Goal: Task Accomplishment & Management: Use online tool/utility

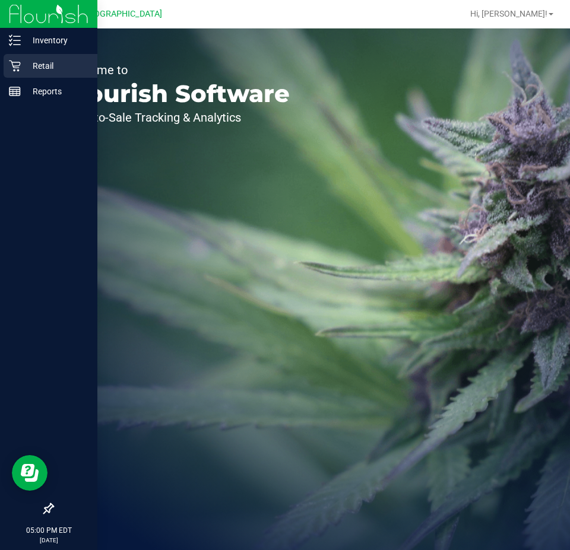
click at [37, 65] on p "Retail" at bounding box center [56, 66] width 71 height 14
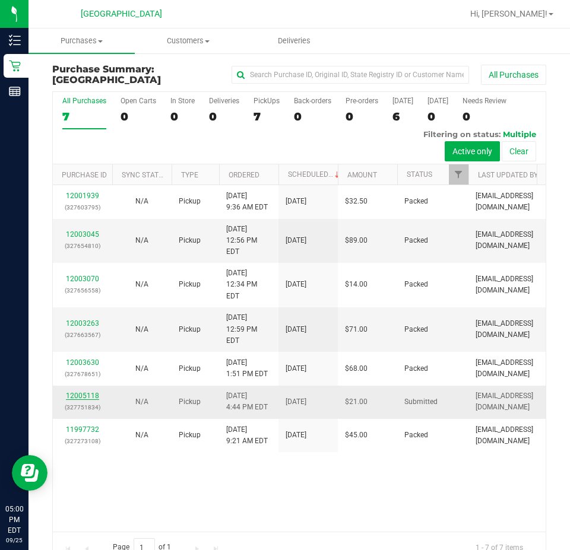
click at [86, 392] on link "12005118" at bounding box center [82, 396] width 33 height 8
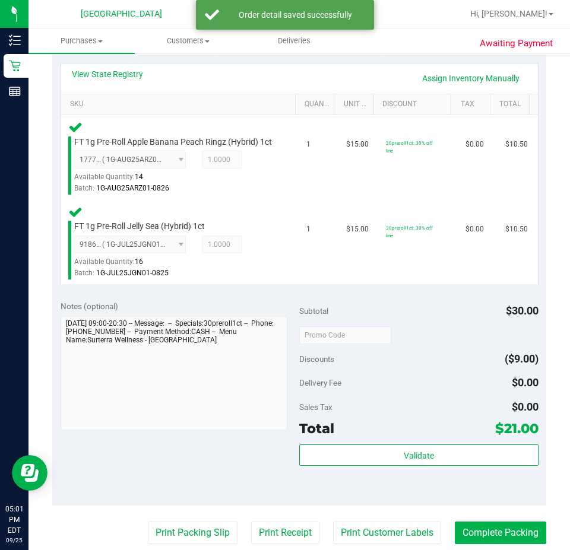
scroll to position [416, 0]
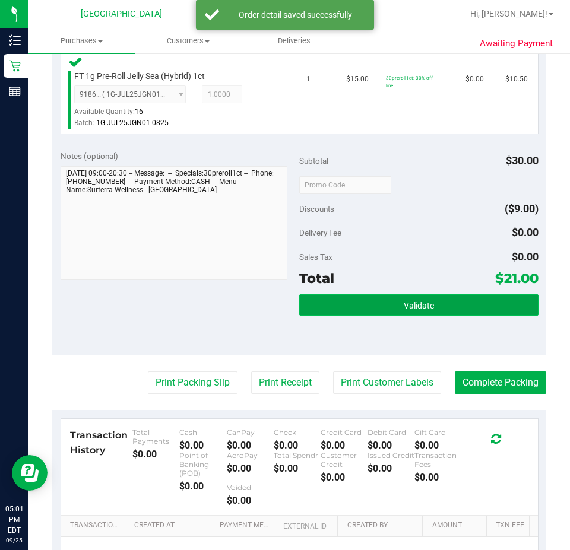
click at [452, 308] on button "Validate" at bounding box center [418, 304] width 239 height 21
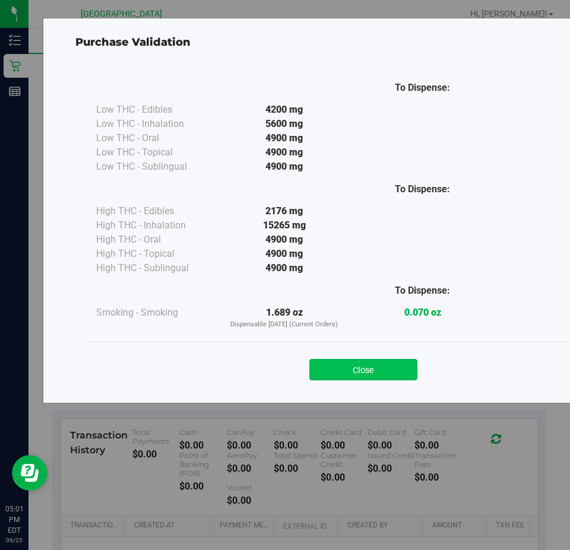
click at [355, 373] on button "Close" at bounding box center [363, 369] width 108 height 21
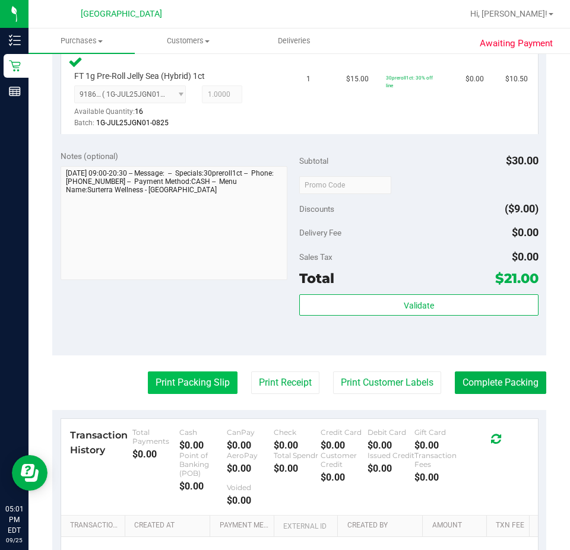
click at [204, 394] on button "Print Packing Slip" at bounding box center [193, 383] width 90 height 23
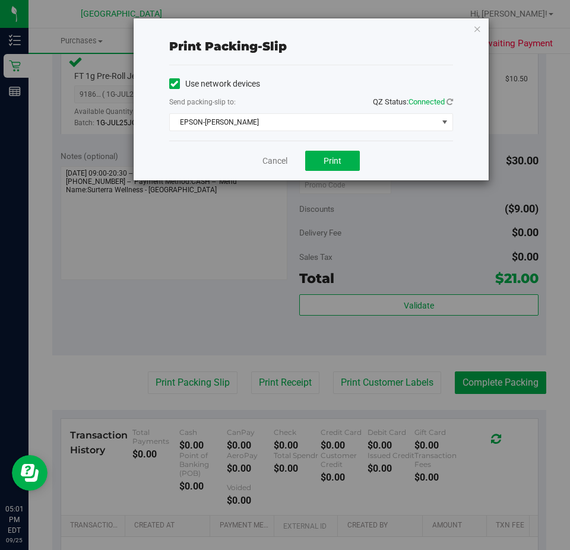
click at [357, 112] on div "Use network devices Send packing-slip to: QZ Status: Connected EPSON-[PERSON_NA…" at bounding box center [311, 103] width 284 height 56
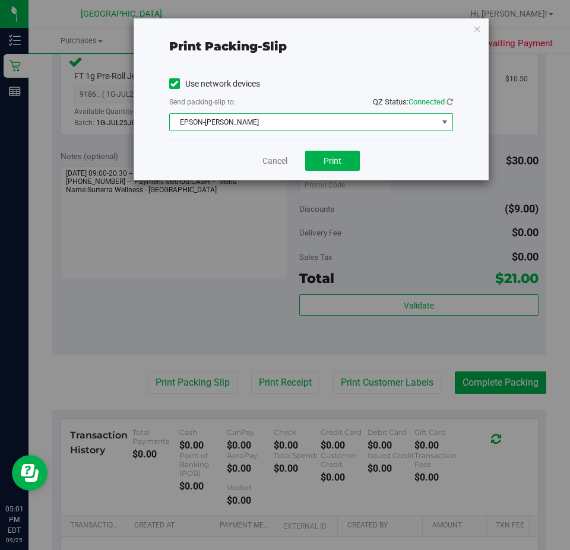
click at [351, 123] on span "EPSON-[PERSON_NAME]" at bounding box center [304, 122] width 268 height 17
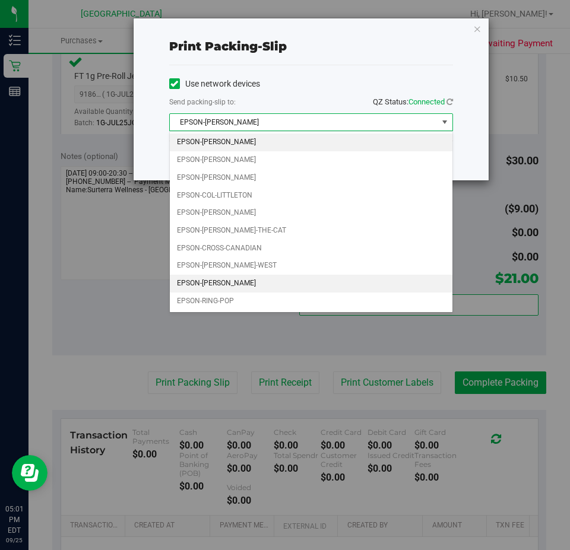
click at [204, 286] on li "EPSON-[PERSON_NAME]" at bounding box center [311, 284] width 283 height 18
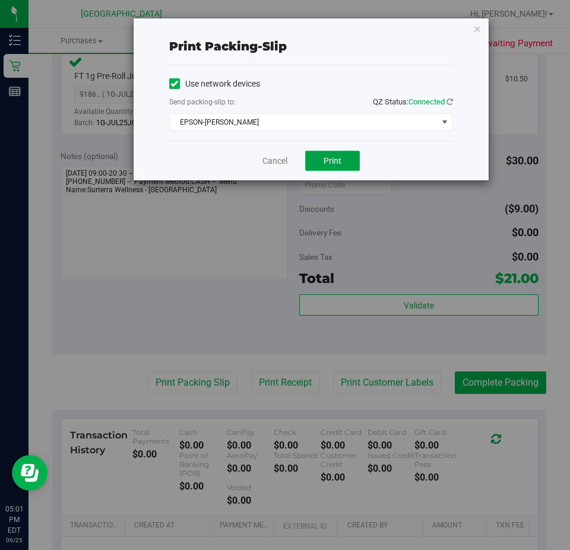
click at [352, 166] on button "Print" at bounding box center [332, 161] width 55 height 20
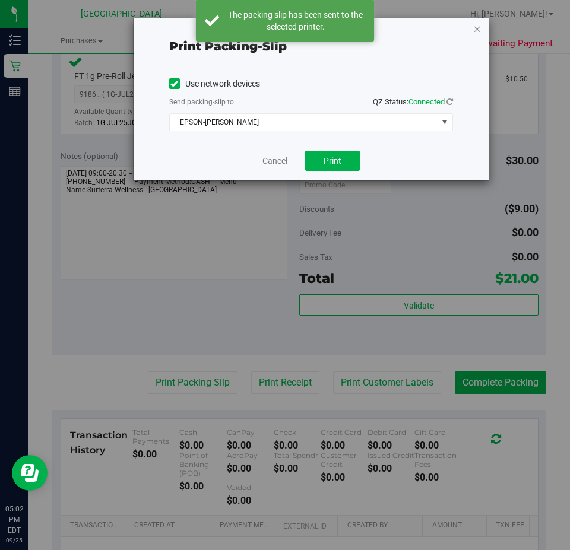
click at [476, 26] on icon "button" at bounding box center [477, 28] width 8 height 14
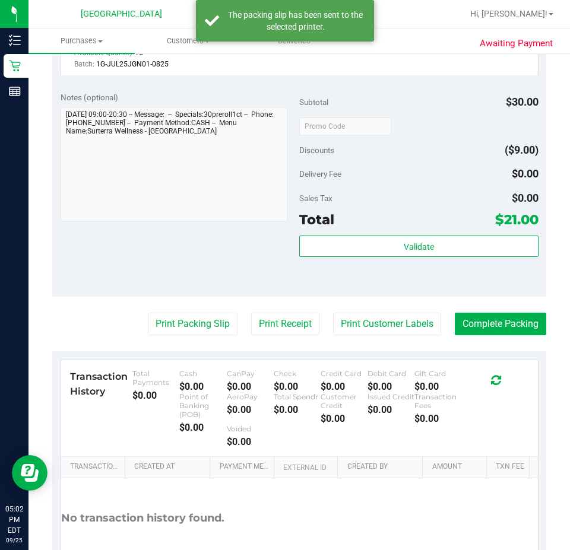
scroll to position [475, 0]
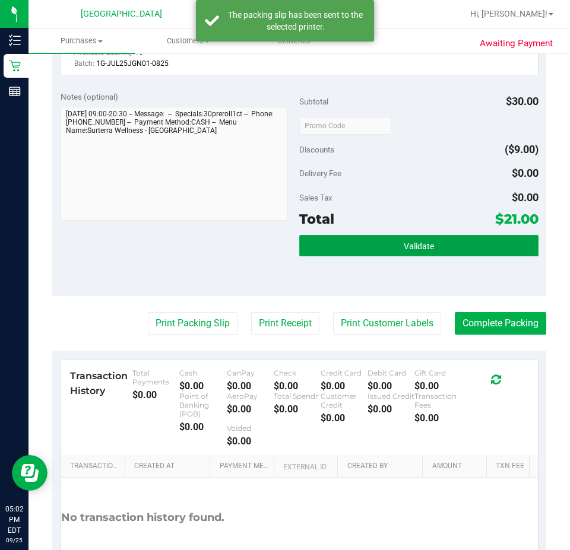
click at [456, 256] on button "Validate" at bounding box center [418, 245] width 239 height 21
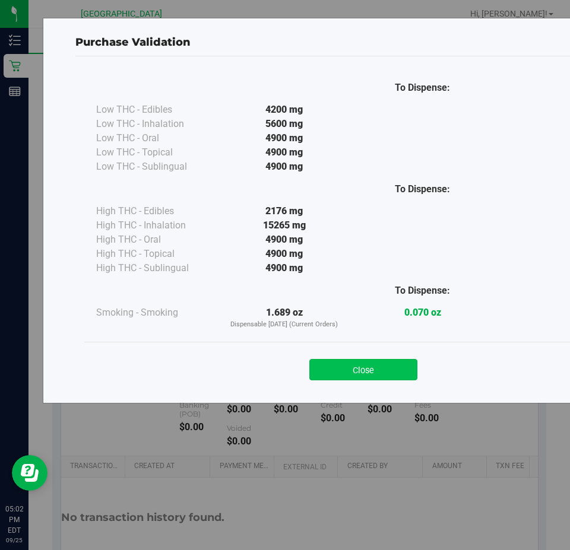
click at [371, 378] on button "Close" at bounding box center [363, 369] width 108 height 21
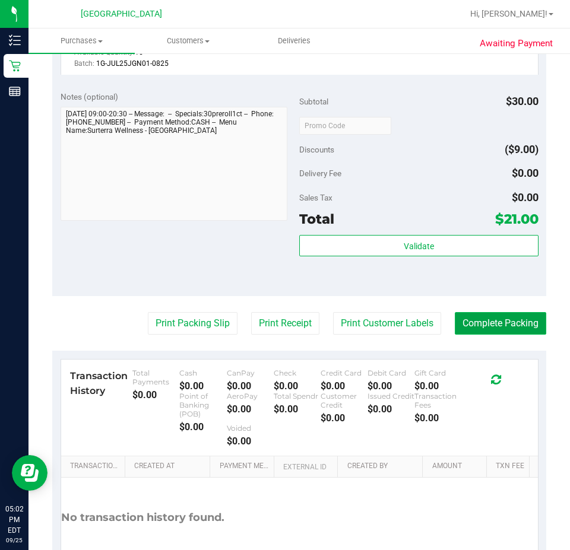
click at [476, 335] on button "Complete Packing" at bounding box center [500, 323] width 91 height 23
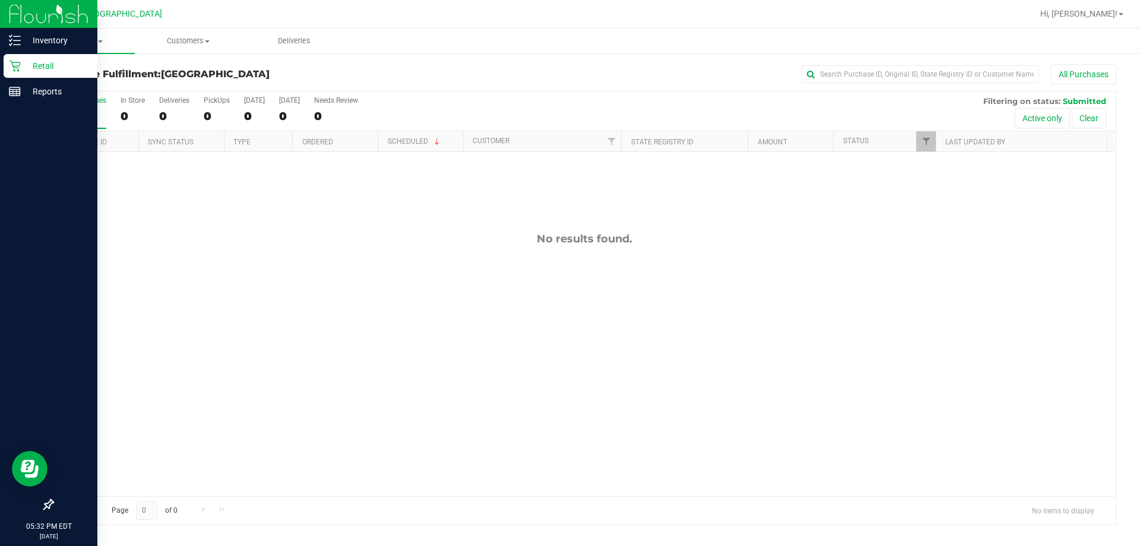
click at [18, 56] on div "Retail" at bounding box center [51, 66] width 94 height 24
